Goal: Navigation & Orientation: Find specific page/section

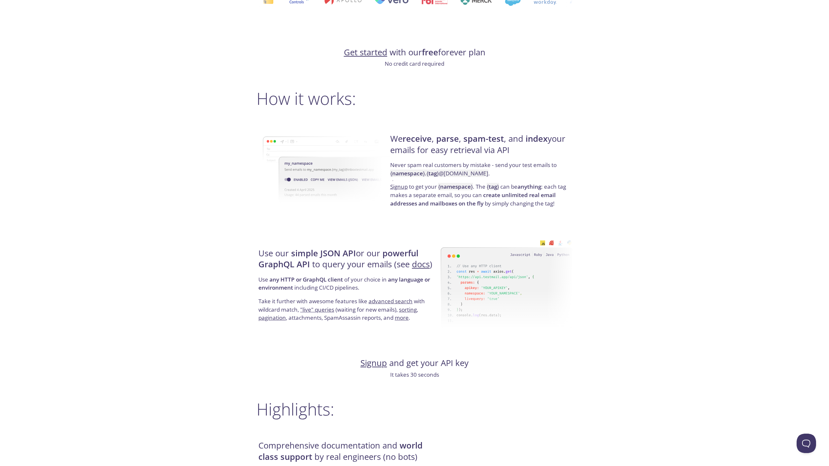
scroll to position [419, 0]
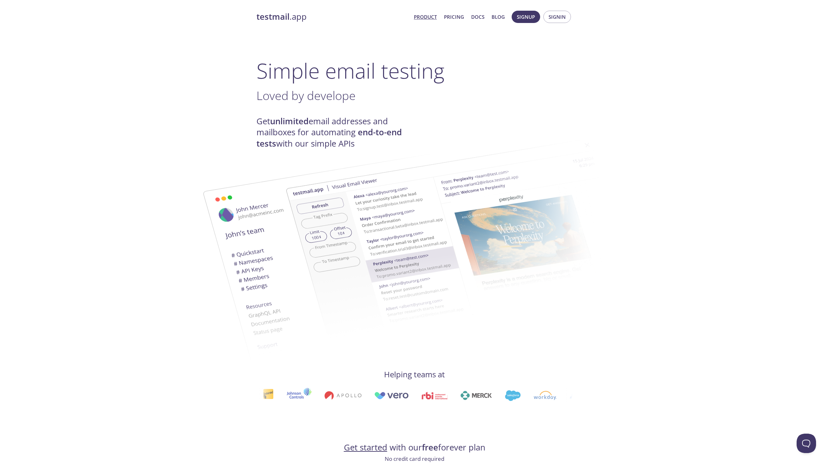
click at [427, 20] on link "Product" at bounding box center [425, 17] width 23 height 8
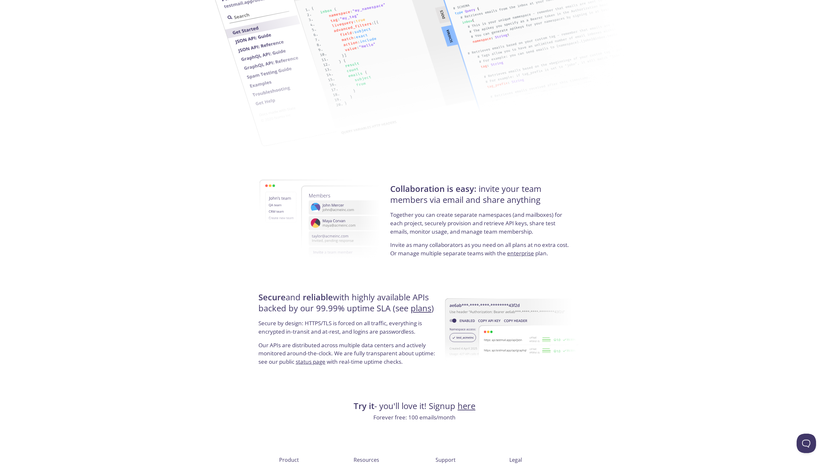
scroll to position [1015, 0]
